Goal: Task Accomplishment & Management: Manage account settings

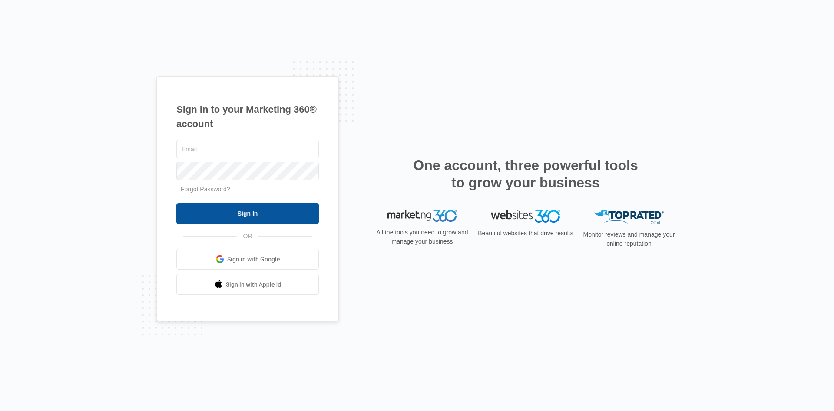
type input "miles@thebenjaminrestaurant.com"
click at [289, 214] on input "Sign In" at bounding box center [247, 213] width 142 height 21
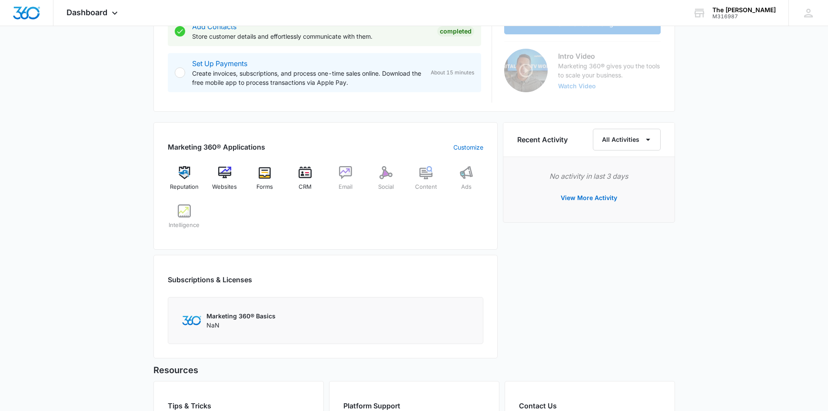
scroll to position [242, 0]
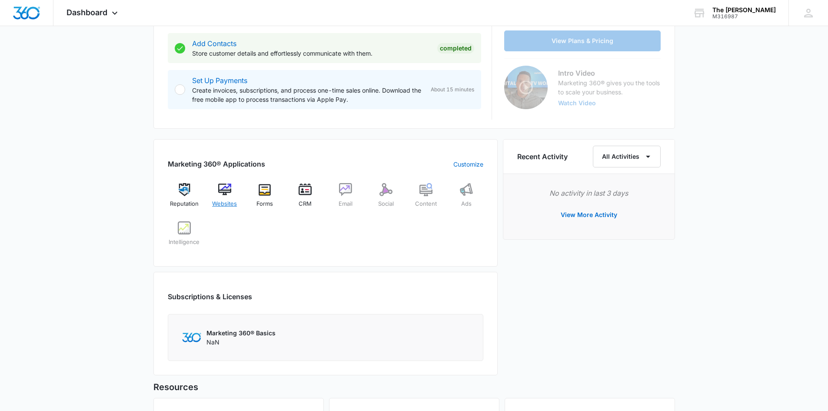
click at [225, 192] on img at bounding box center [224, 189] width 13 height 13
